Goal: Use online tool/utility: Utilize a website feature to perform a specific function

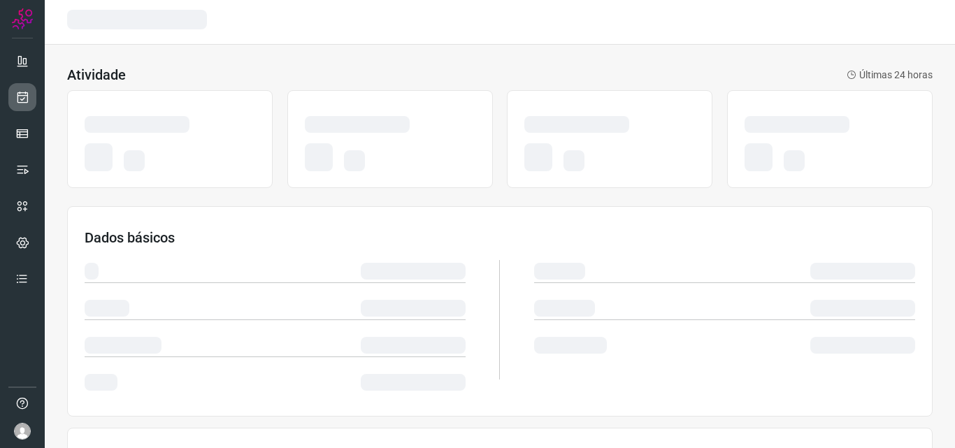
click at [19, 107] on link at bounding box center [22, 97] width 28 height 28
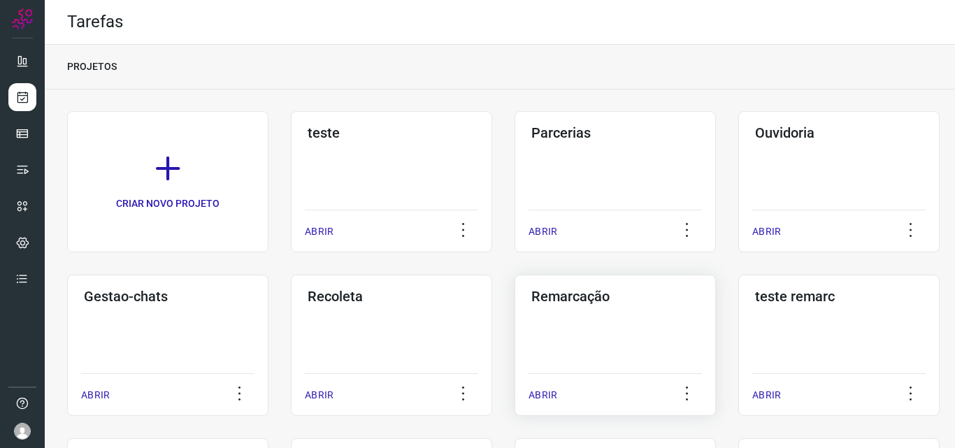
click at [524, 316] on div "Remarcação ABRIR" at bounding box center [614, 345] width 201 height 141
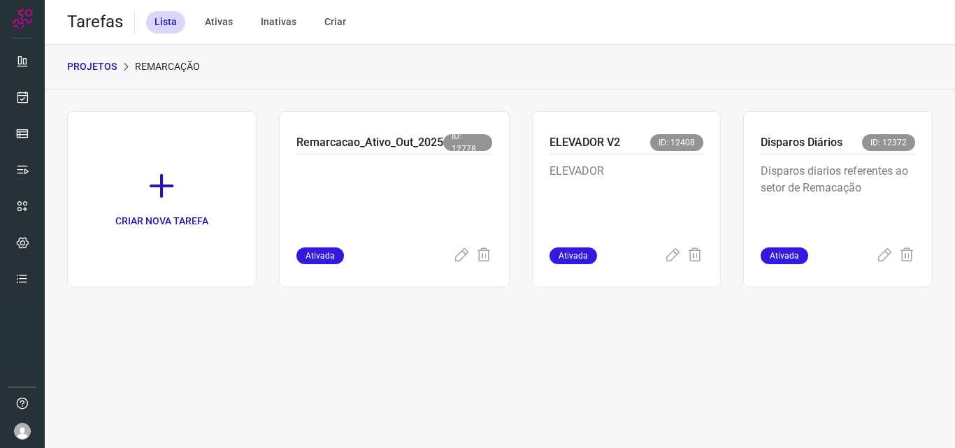
click at [844, 157] on div "Disparos diarios referentes ao setor de Remacação" at bounding box center [837, 200] width 154 height 93
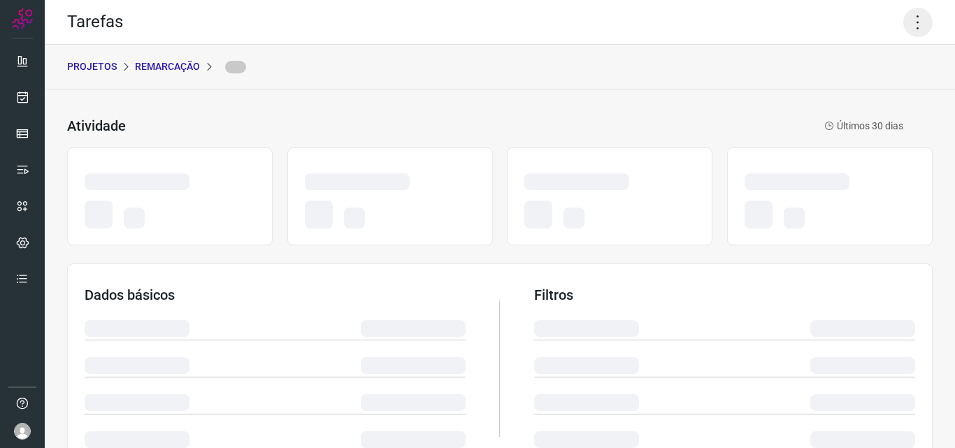
click at [907, 17] on icon at bounding box center [917, 22] width 29 height 29
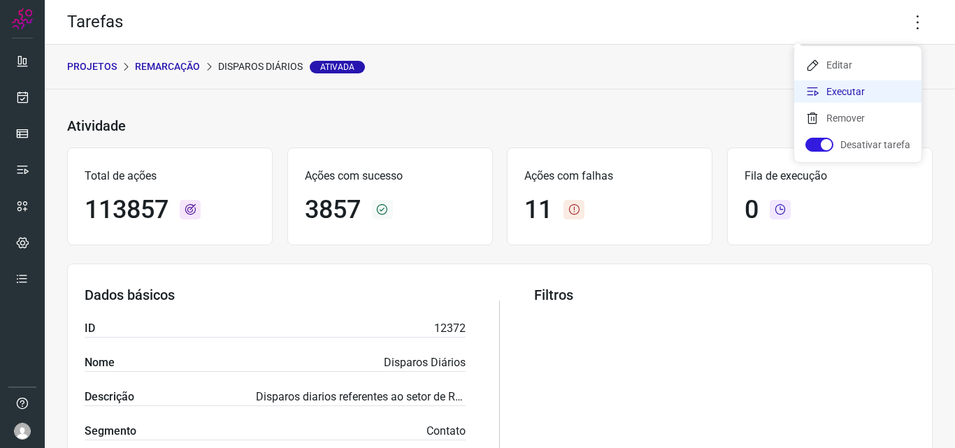
click at [879, 87] on li "Executar" at bounding box center [857, 91] width 127 height 22
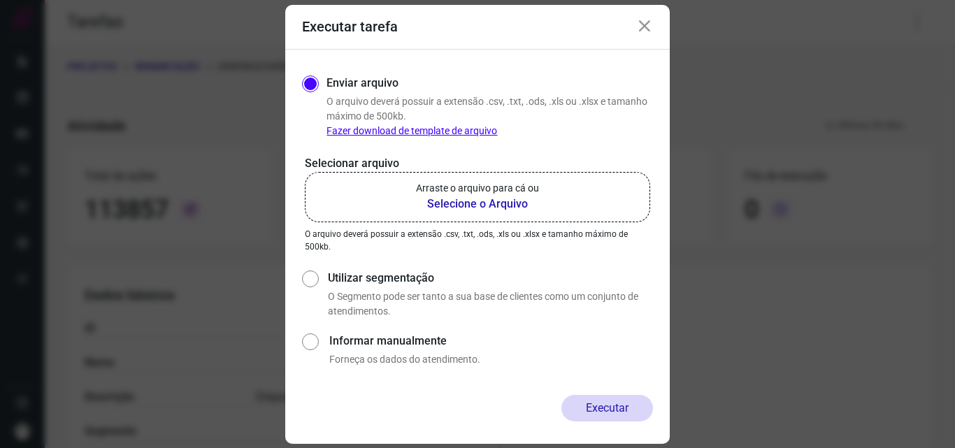
click at [483, 201] on b "Selecione o Arquivo" at bounding box center [477, 204] width 123 height 17
click at [0, 0] on input "Arraste o arquivo para cá ou Selecione o Arquivo" at bounding box center [0, 0] width 0 height 0
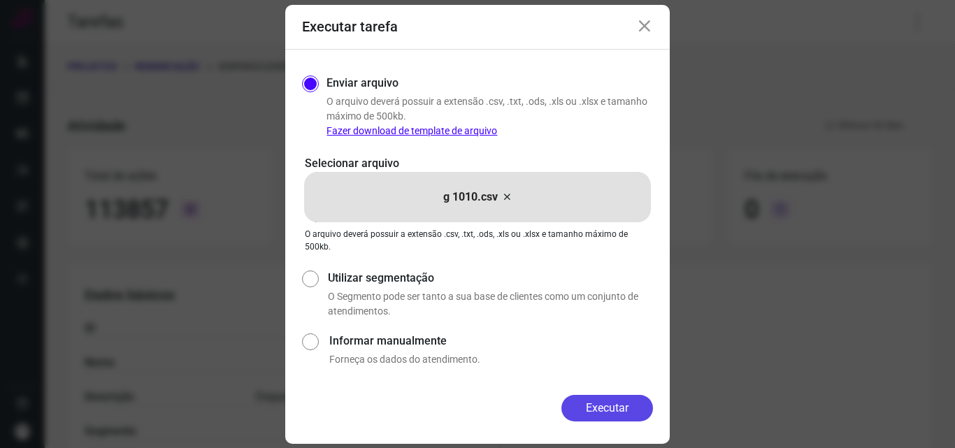
click at [600, 410] on button "Executar" at bounding box center [607, 408] width 92 height 27
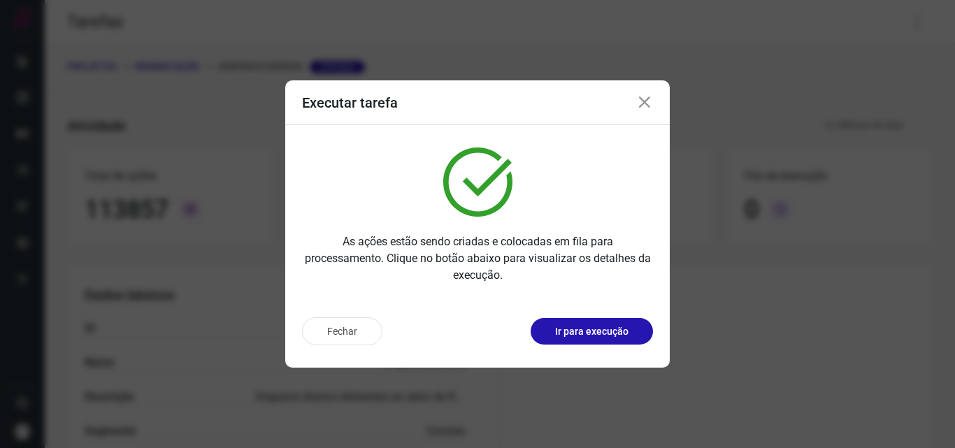
click at [598, 334] on p "Ir para execução" at bounding box center [591, 331] width 73 height 15
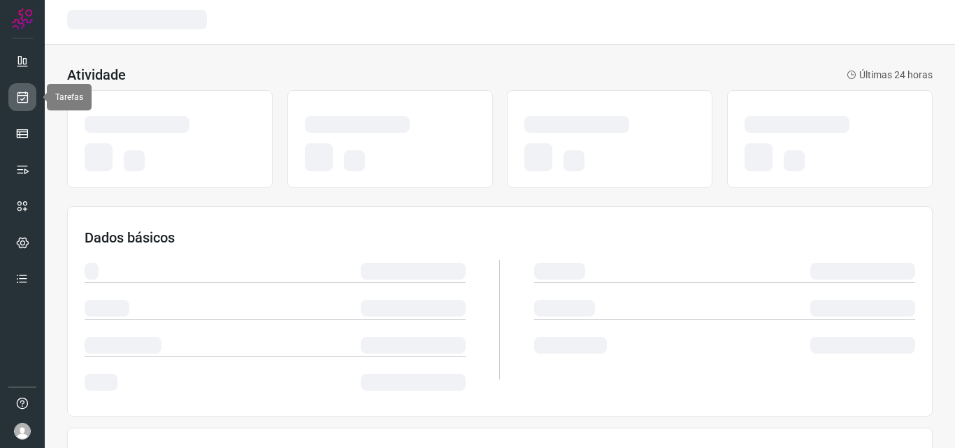
click at [16, 104] on link at bounding box center [22, 97] width 28 height 28
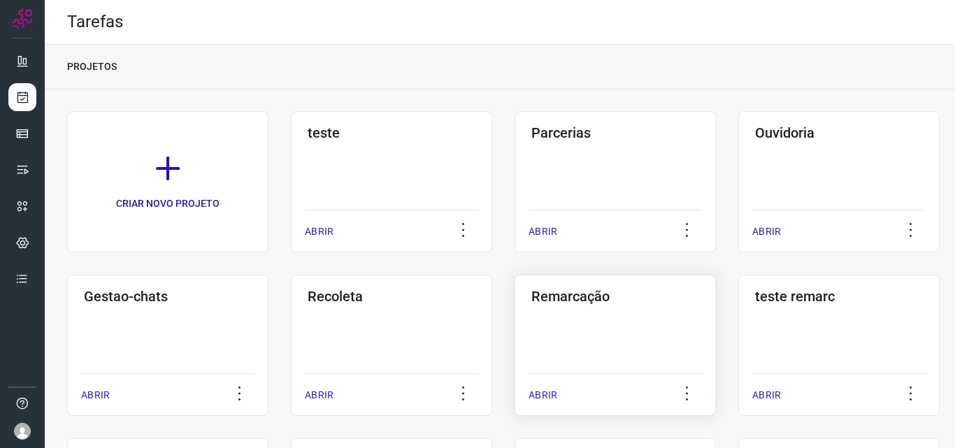
click at [535, 360] on div "Remarcação ABRIR" at bounding box center [614, 345] width 201 height 141
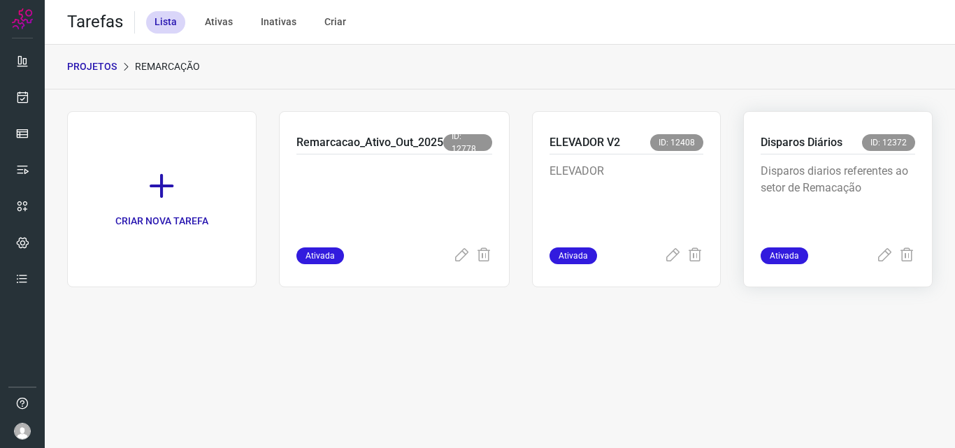
click at [771, 164] on p "Disparos diarios referentes ao setor de Remacação" at bounding box center [837, 198] width 154 height 70
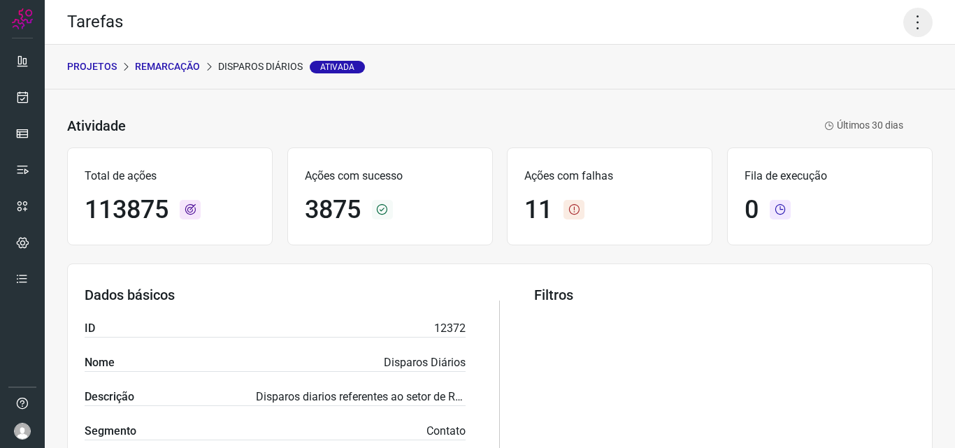
click at [911, 20] on icon at bounding box center [917, 22] width 29 height 29
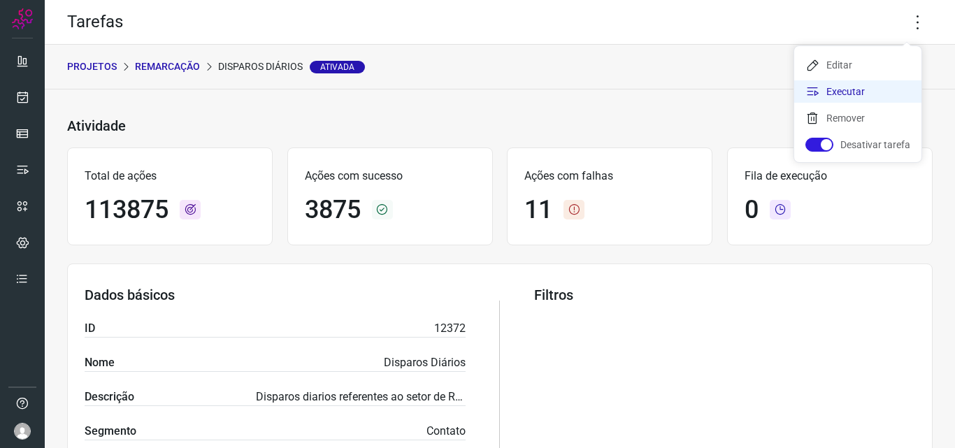
click at [863, 82] on li "Executar" at bounding box center [857, 91] width 127 height 22
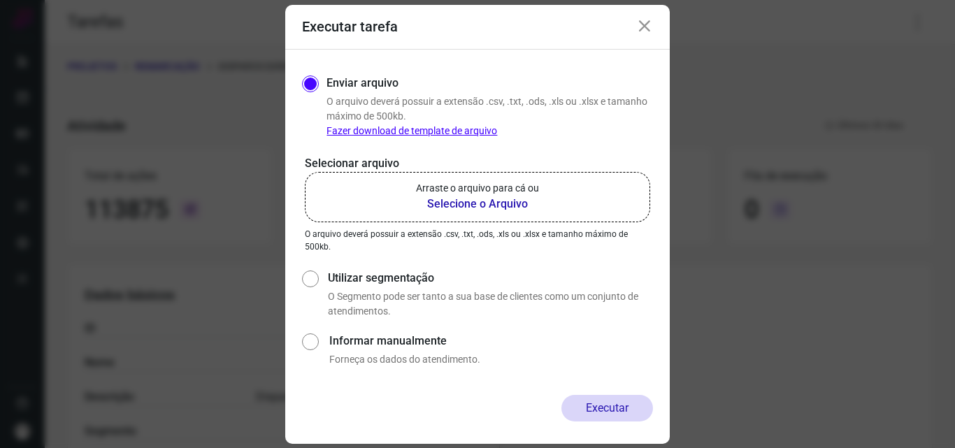
click at [540, 187] on label "Arraste o arquivo para cá ou Selecione o Arquivo" at bounding box center [477, 197] width 345 height 50
click at [0, 0] on input "Arraste o arquivo para cá ou Selecione o Arquivo" at bounding box center [0, 0] width 0 height 0
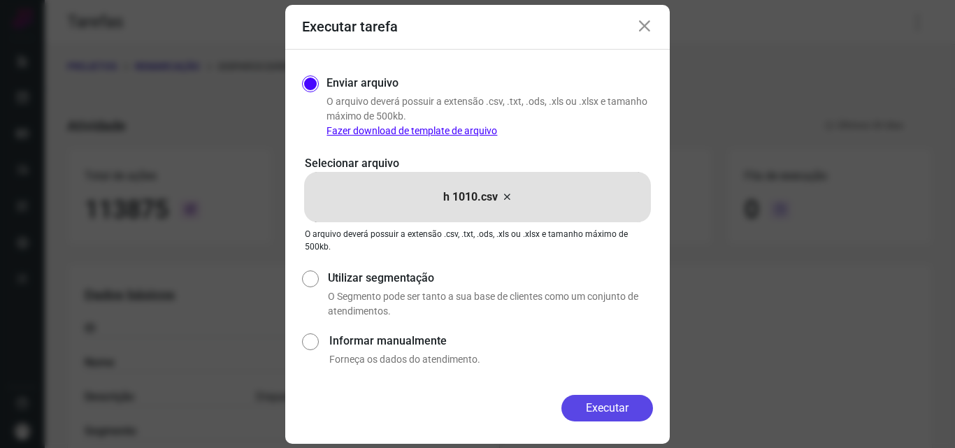
click at [628, 405] on button "Executar" at bounding box center [607, 408] width 92 height 27
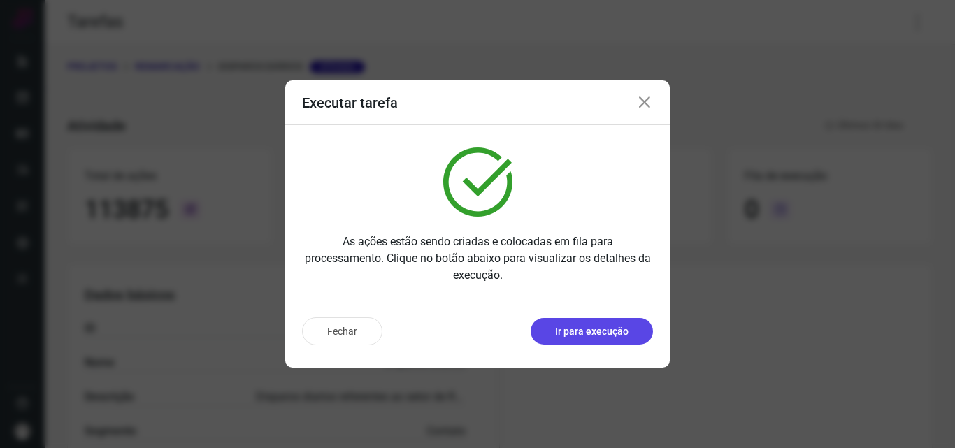
click at [616, 333] on p "Ir para execução" at bounding box center [591, 331] width 73 height 15
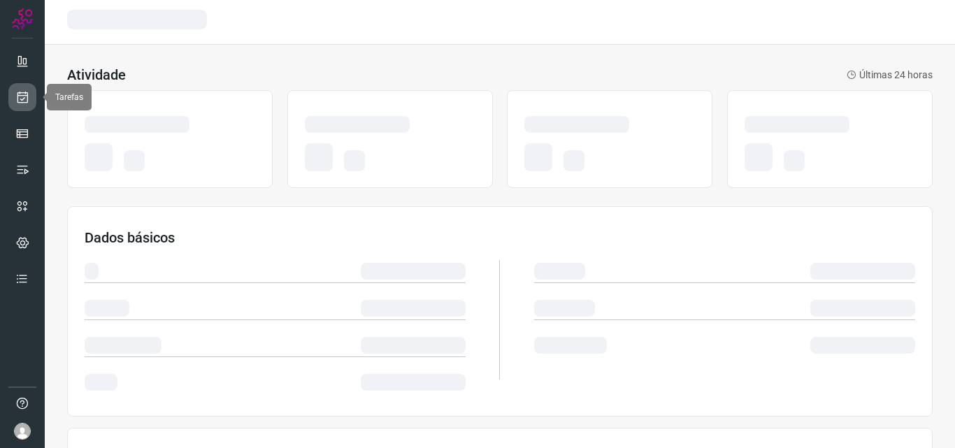
click at [29, 99] on link at bounding box center [22, 97] width 28 height 28
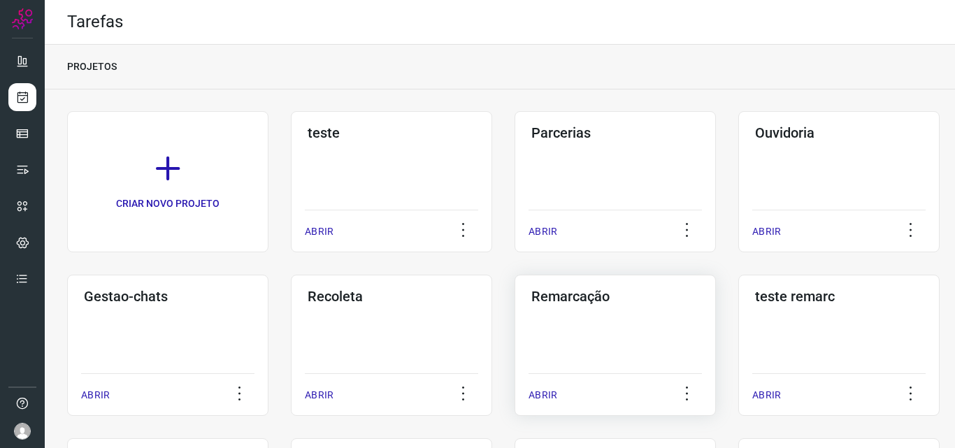
click at [546, 319] on div "Remarcação ABRIR" at bounding box center [614, 345] width 201 height 141
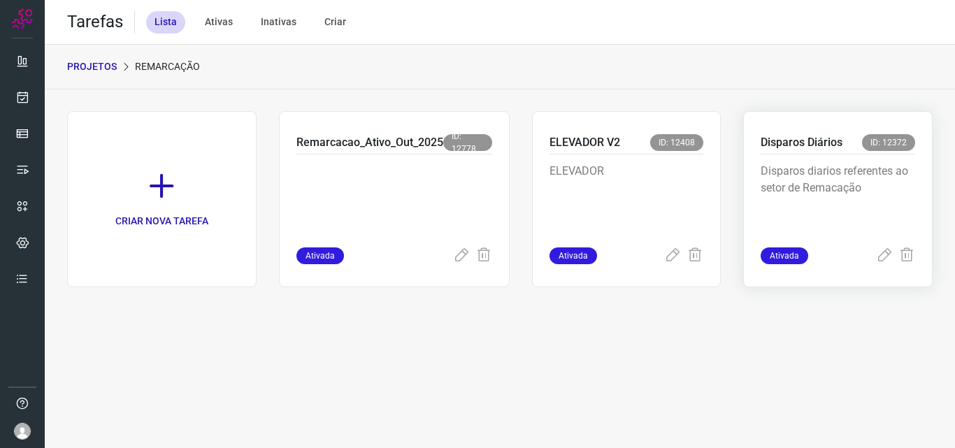
click at [770, 194] on p "Disparos diarios referentes ao setor de Remacação" at bounding box center [837, 198] width 154 height 70
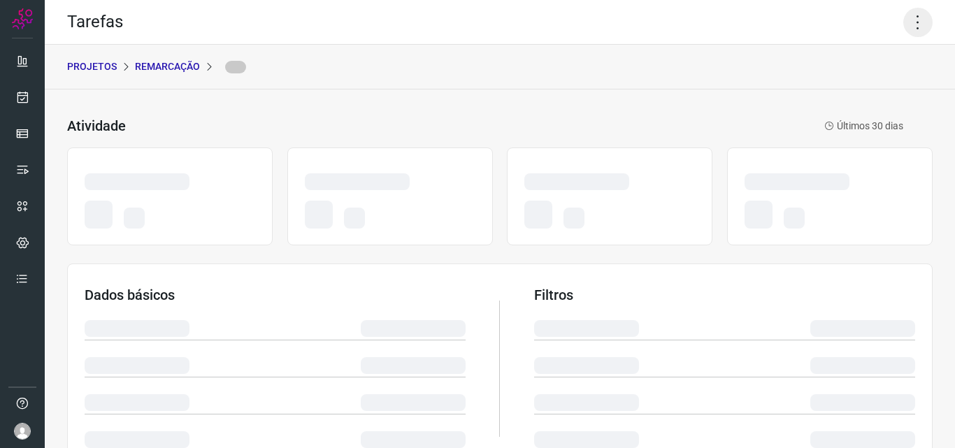
click at [911, 16] on icon at bounding box center [917, 22] width 29 height 29
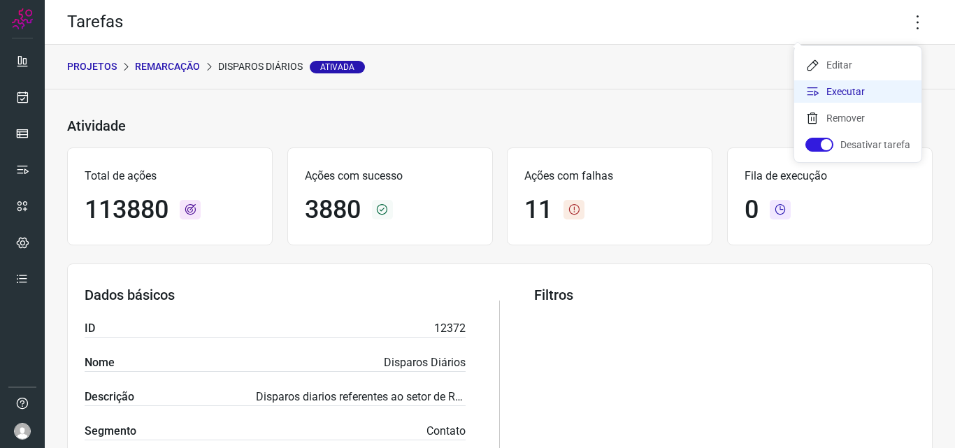
click at [862, 92] on li "Executar" at bounding box center [857, 91] width 127 height 22
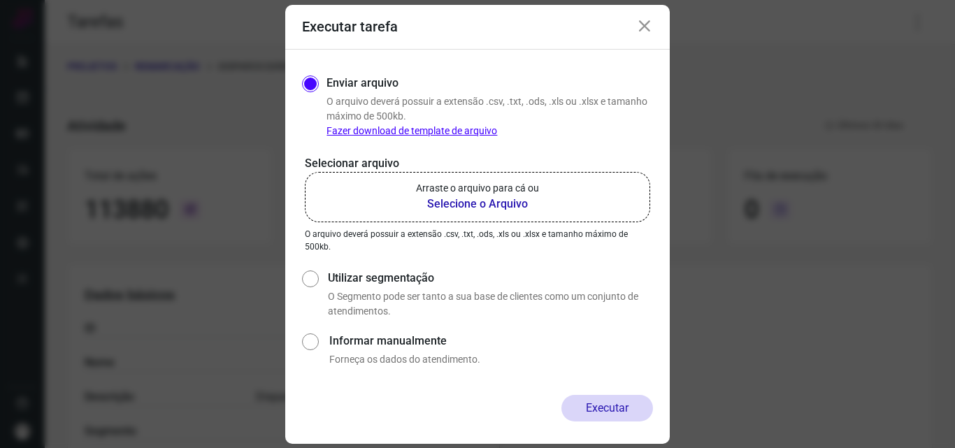
click at [549, 209] on label "Arraste o arquivo para cá ou Selecione o Arquivo" at bounding box center [477, 197] width 345 height 50
click at [0, 0] on input "Arraste o arquivo para cá ou Selecione o Arquivo" at bounding box center [0, 0] width 0 height 0
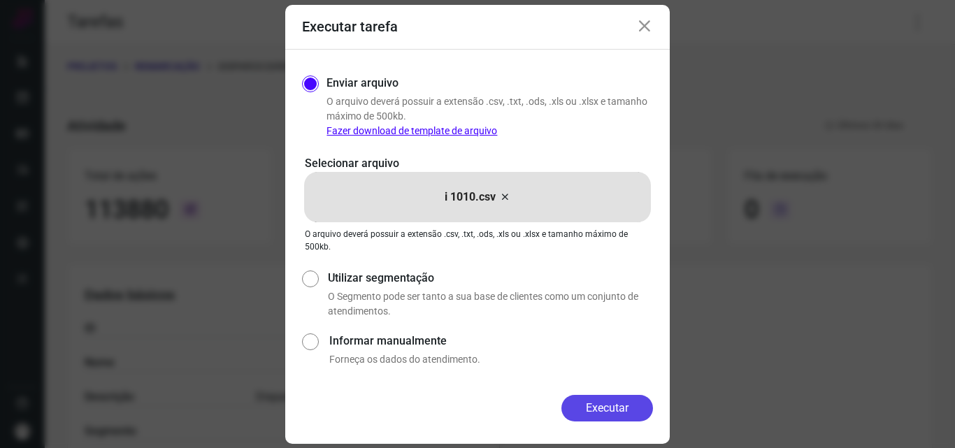
click at [604, 396] on button "Executar" at bounding box center [607, 408] width 92 height 27
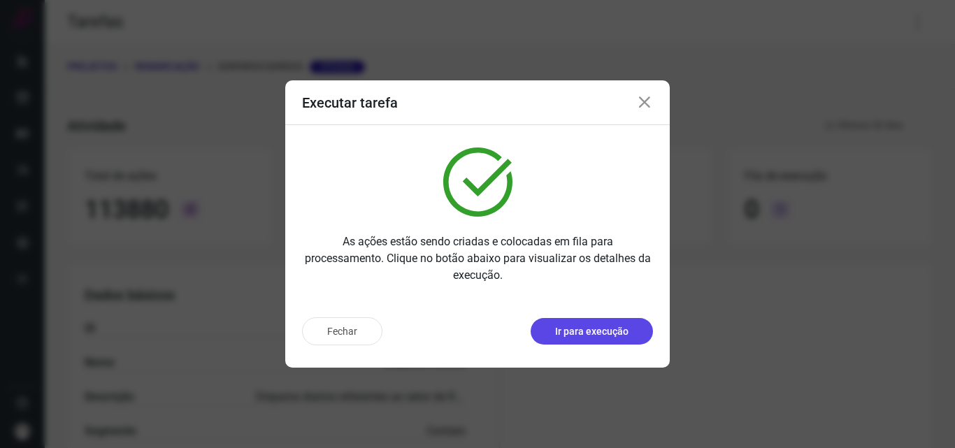
click at [598, 329] on p "Ir para execução" at bounding box center [591, 331] width 73 height 15
